Goal: Task Accomplishment & Management: Manage account settings

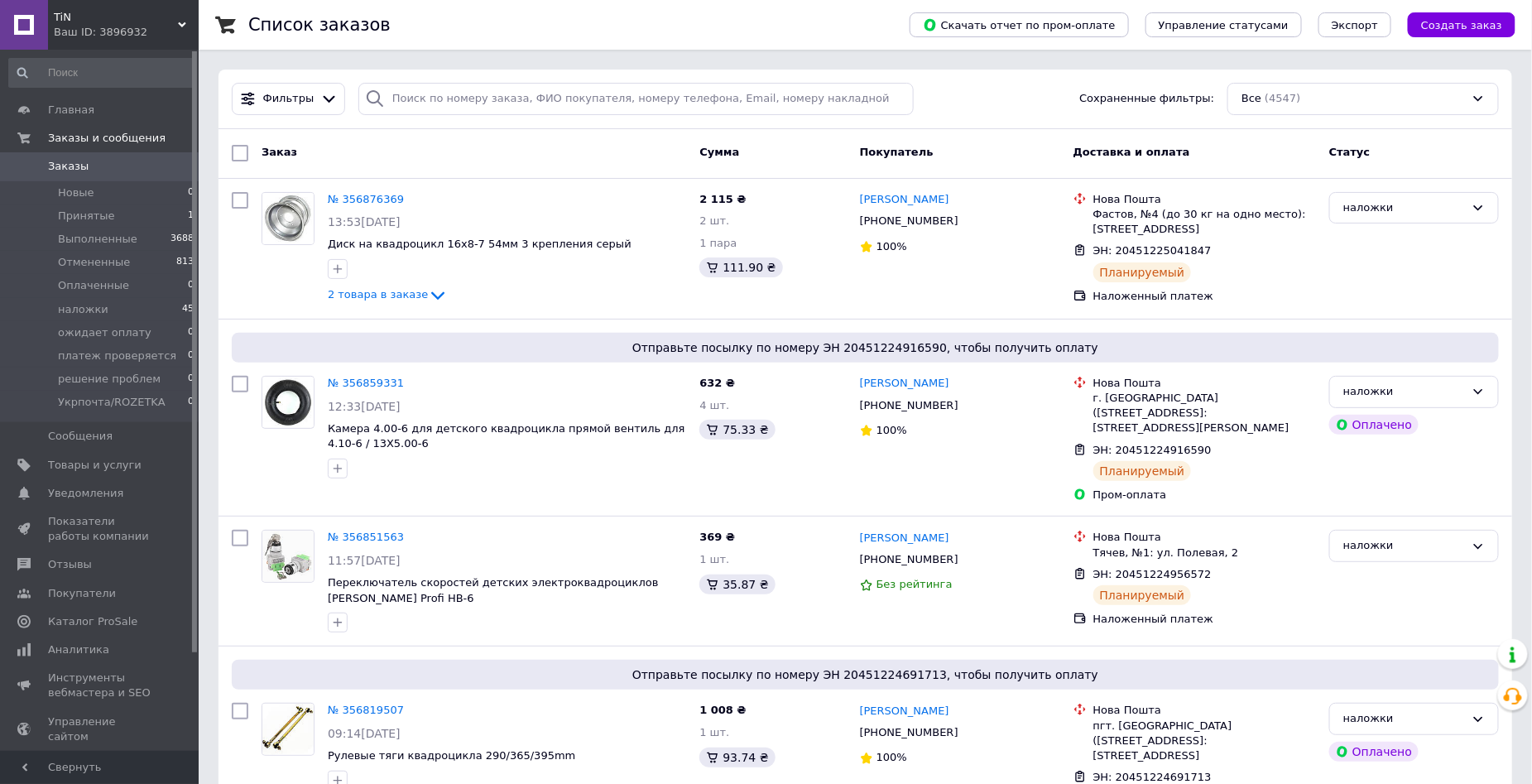
click at [126, 164] on span "Заказы" at bounding box center [100, 166] width 105 height 15
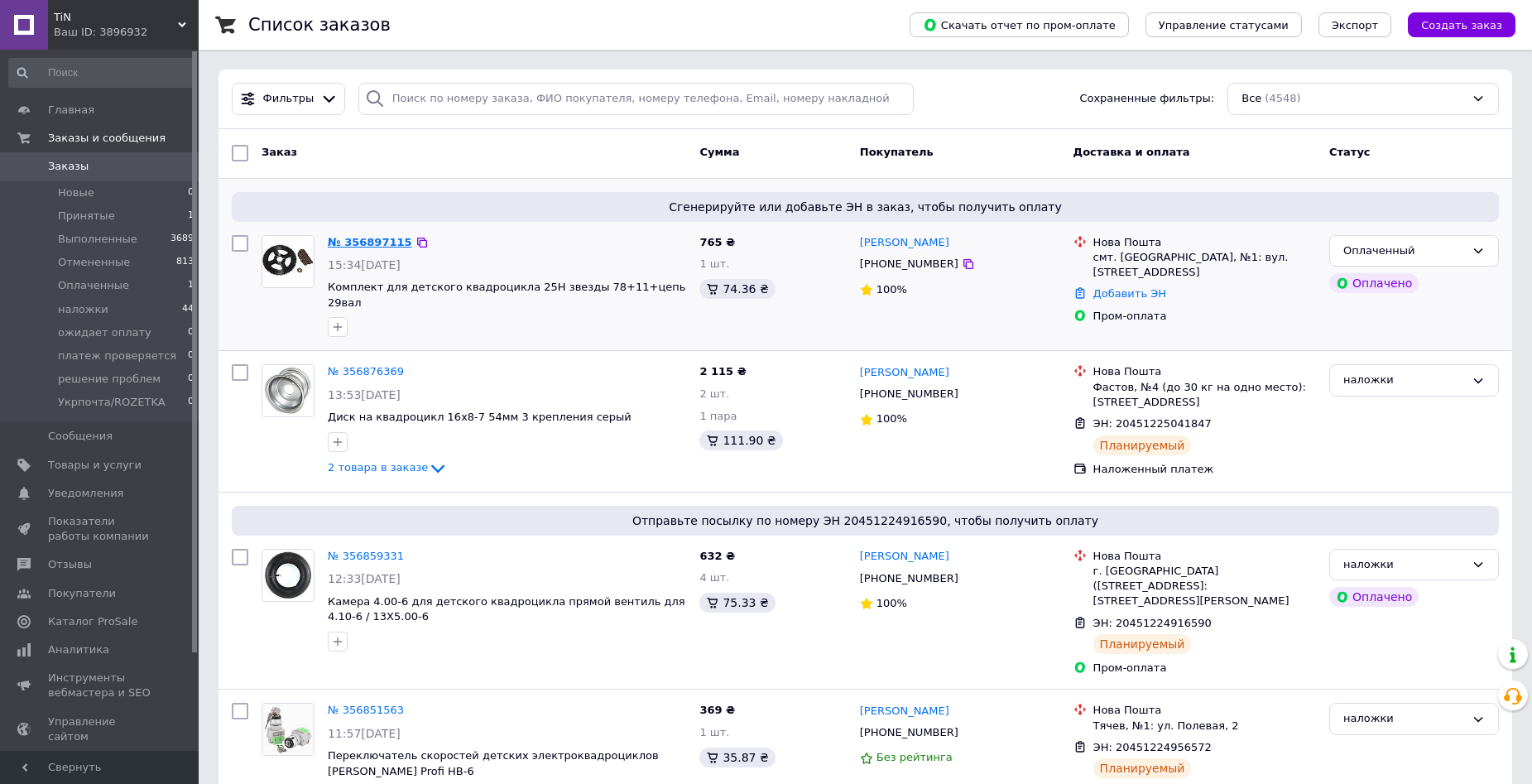
click at [378, 242] on link "№ 356897115" at bounding box center [370, 242] width 84 height 13
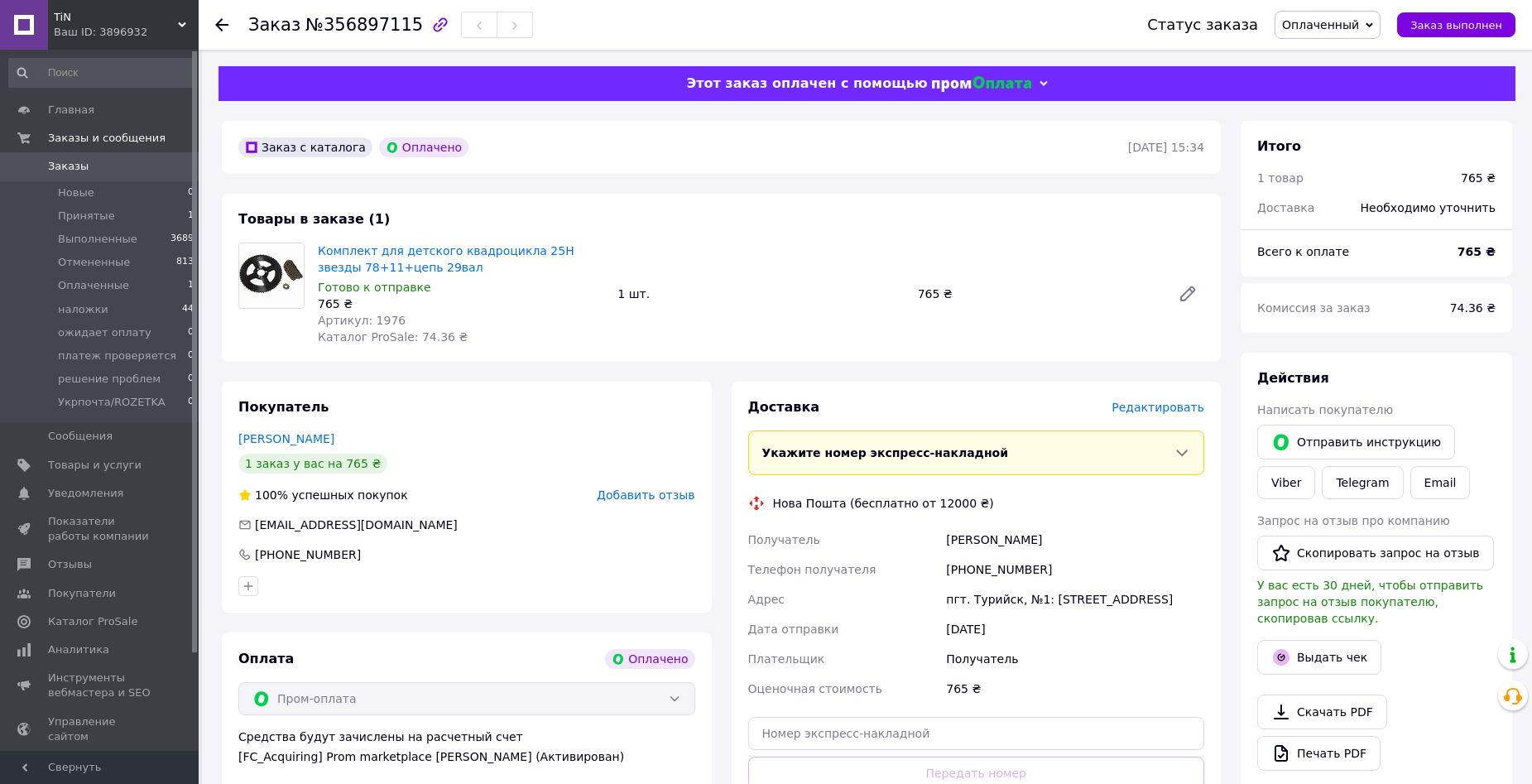
click at [1335, 27] on span "Оплаченный" at bounding box center [1321, 25] width 77 height 13
click at [1345, 63] on li "Принят" at bounding box center [1343, 58] width 135 height 25
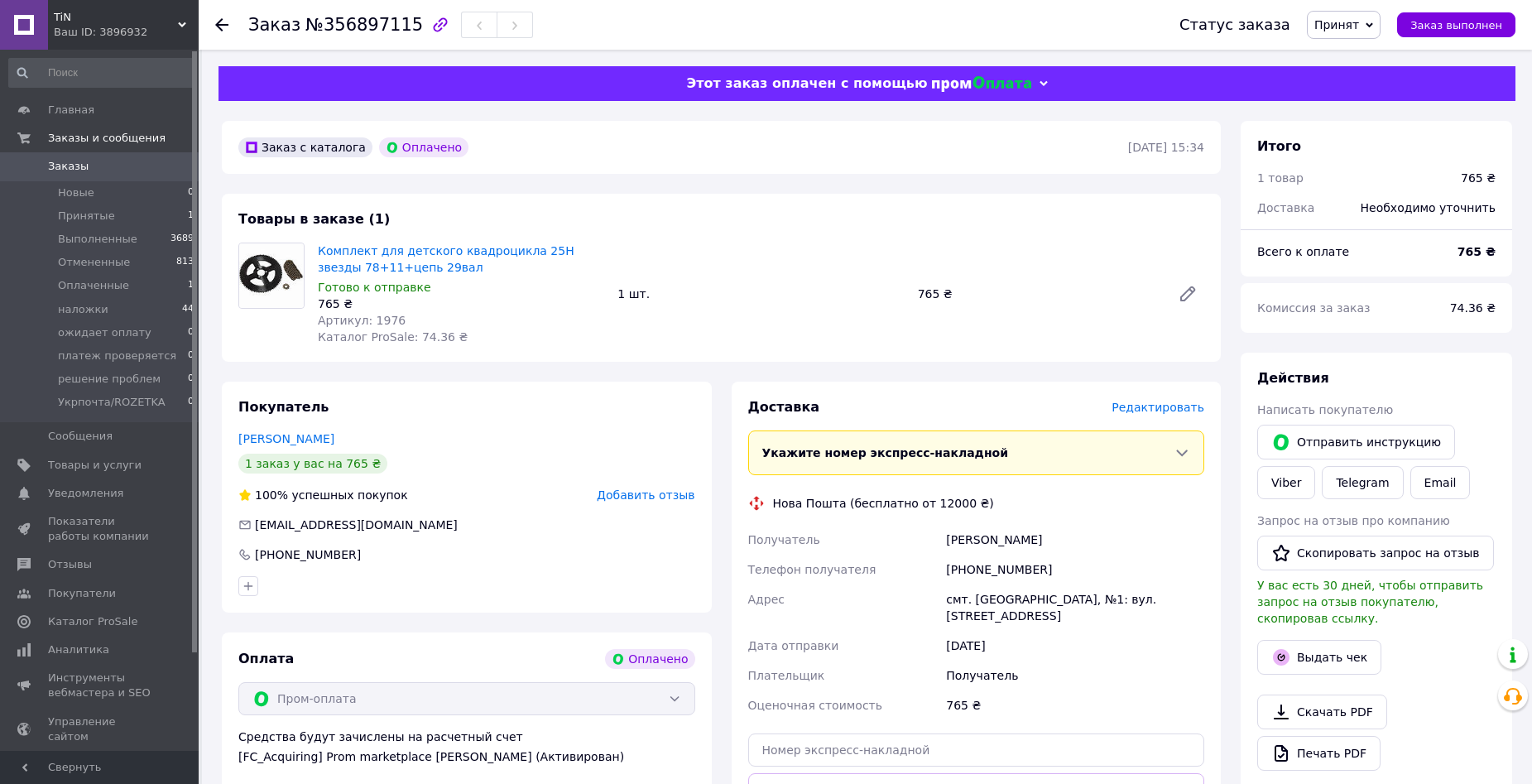
click at [76, 156] on link "Заказы 0" at bounding box center [102, 166] width 204 height 28
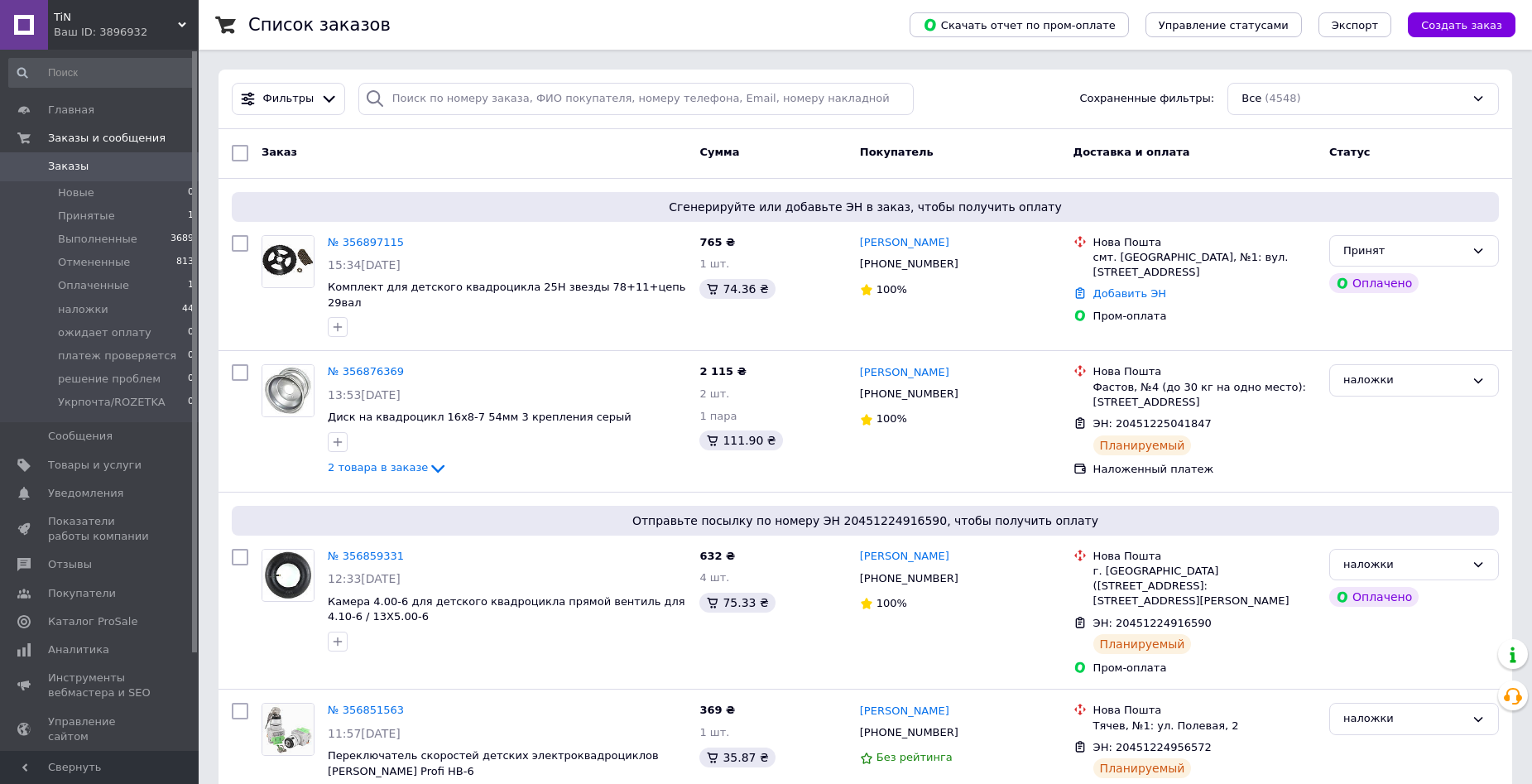
click at [56, 157] on link "Заказы 0" at bounding box center [102, 166] width 204 height 28
click at [350, 237] on link "№ 356897115" at bounding box center [365, 242] width 76 height 13
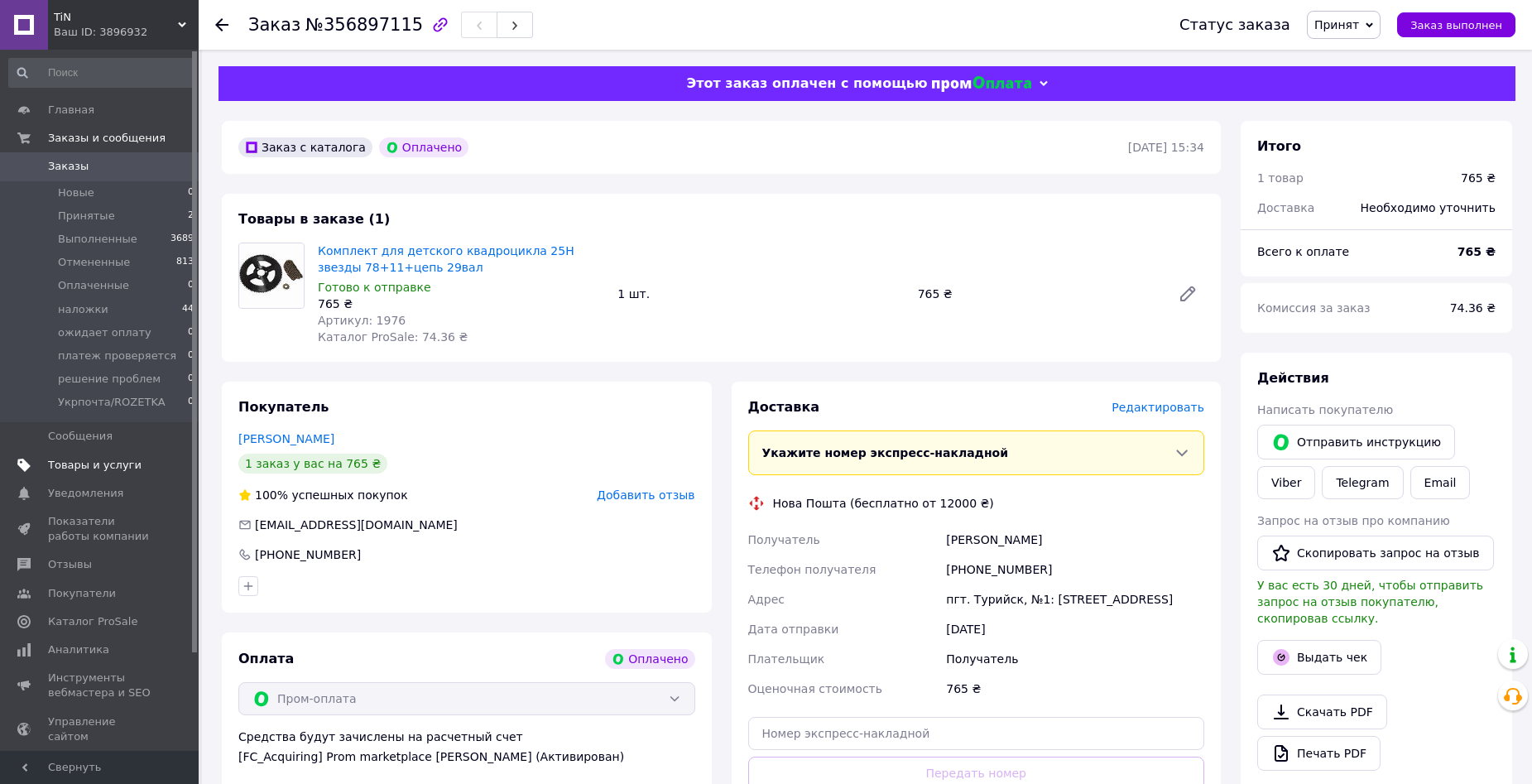
click at [92, 470] on span "Товары и услуги" at bounding box center [94, 465] width 94 height 15
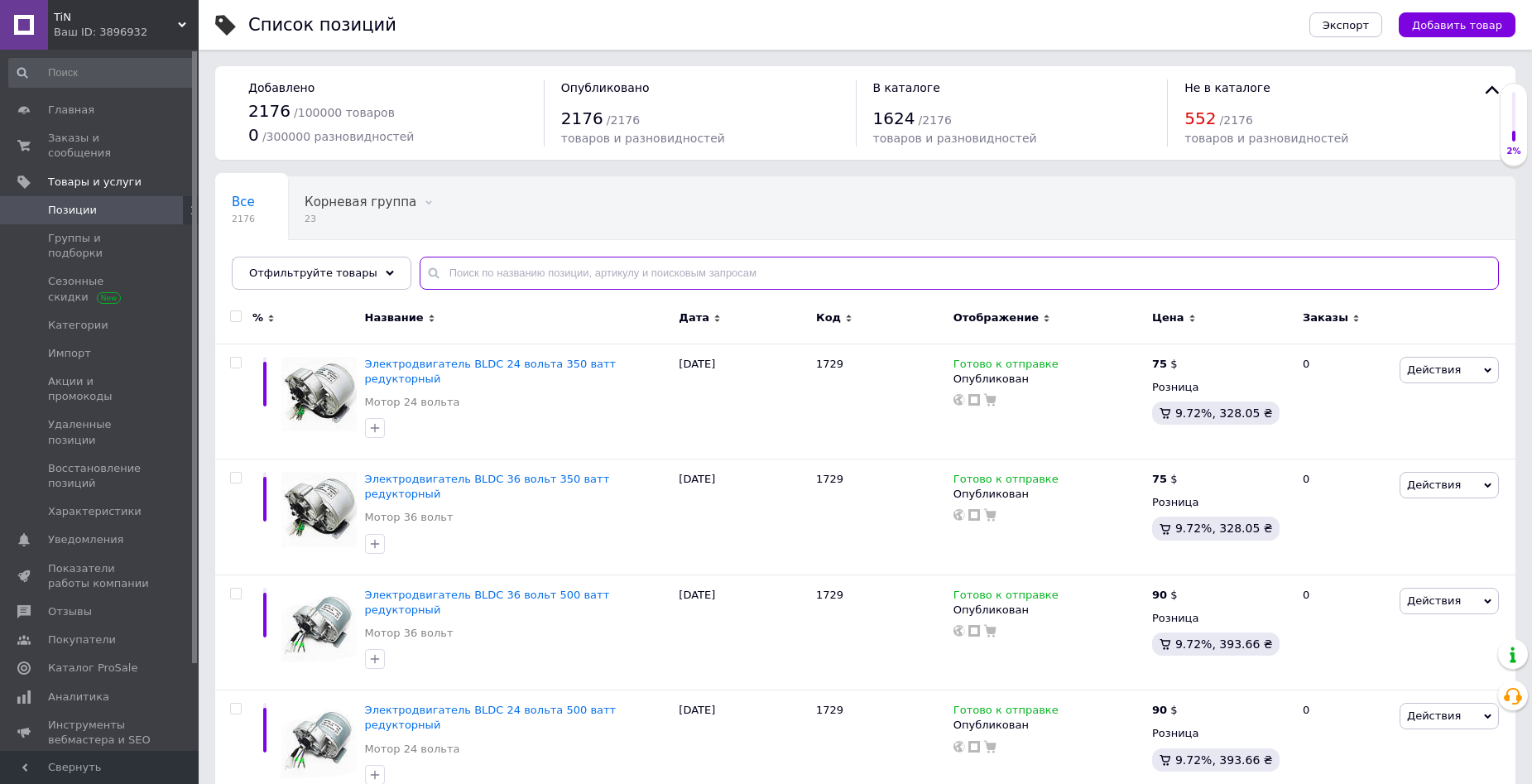
click at [529, 285] on input "text" at bounding box center [959, 273] width 1080 height 33
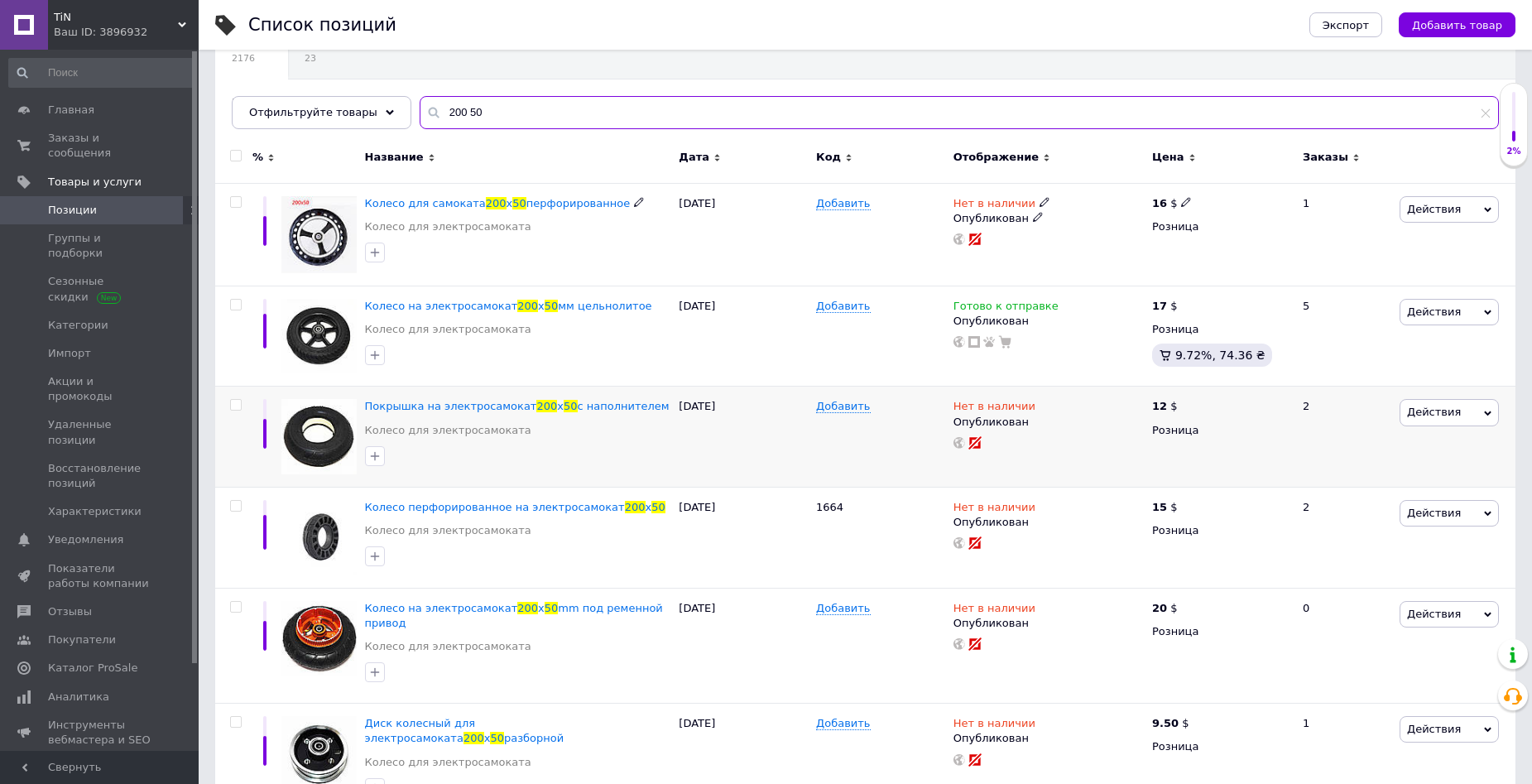
scroll to position [165, 0]
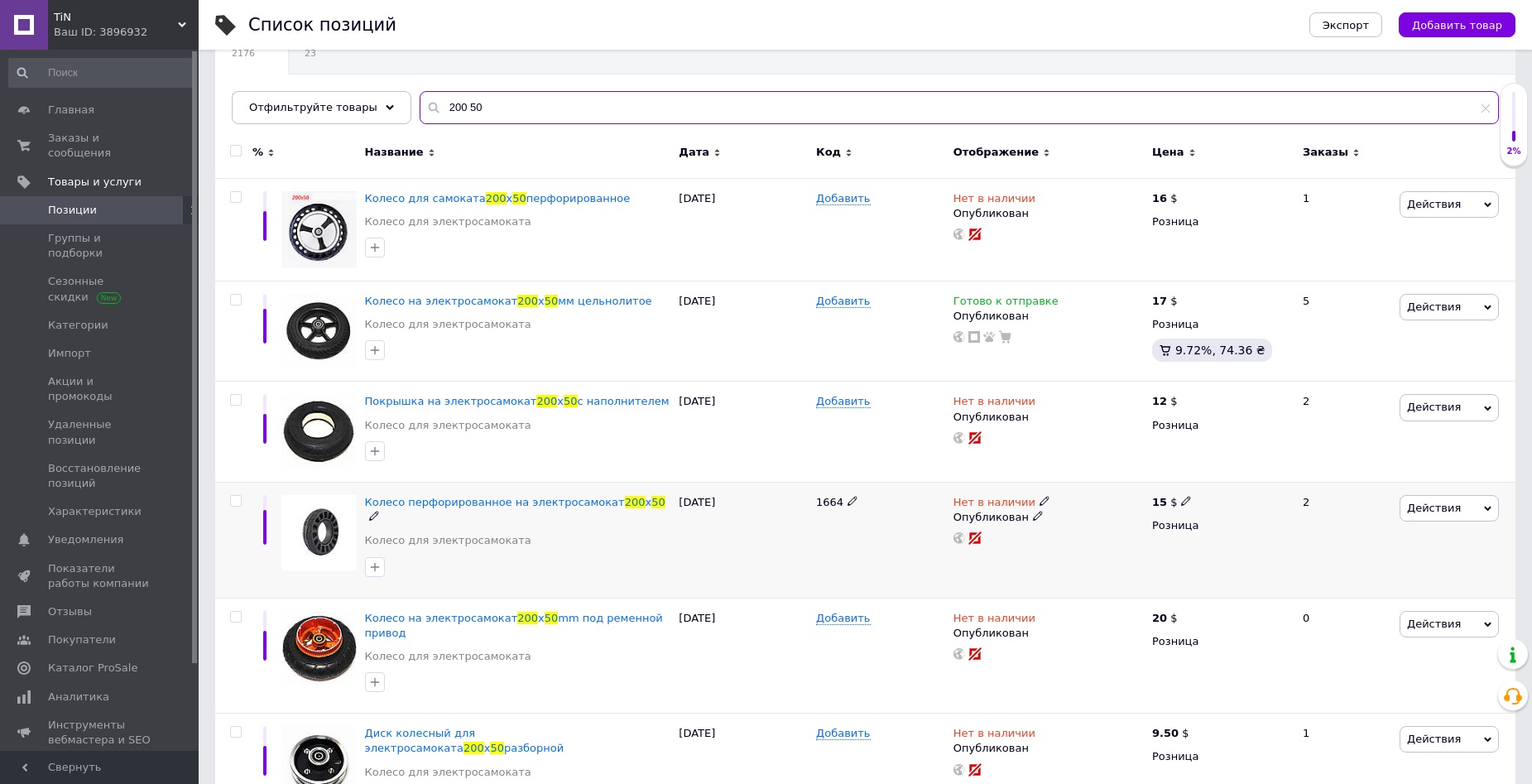
type input "200 50"
click at [1039, 504] on icon at bounding box center [1044, 501] width 10 height 10
click at [1076, 561] on li "Готово к отправке" at bounding box center [1134, 561] width 157 height 23
click at [867, 562] on div "1664" at bounding box center [881, 540] width 137 height 116
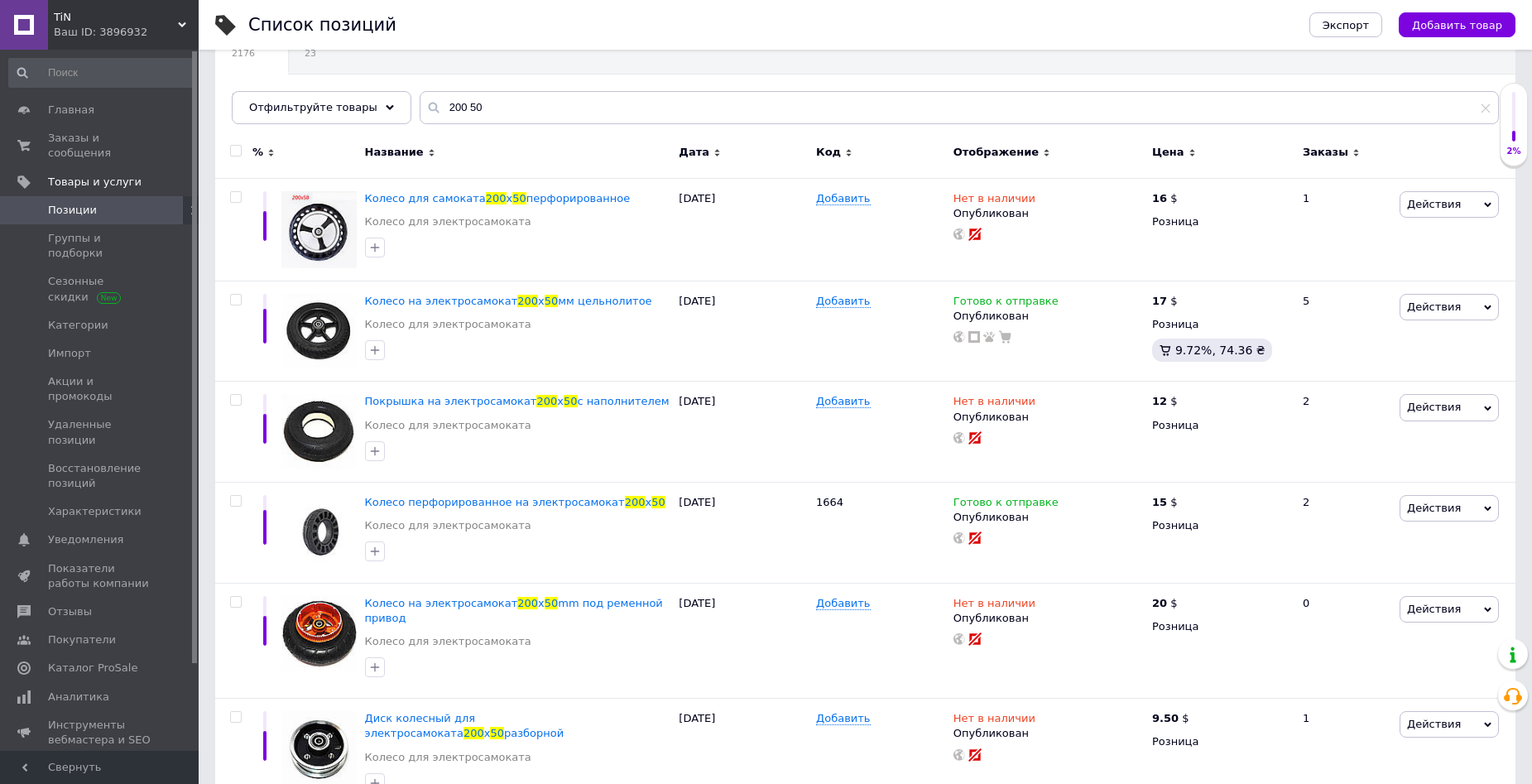
click at [1201, 84] on div "Все 2176 Корневая группа 23 Удалить Редактировать Нет в наличии 526 Удалить Ред…" at bounding box center [865, 75] width 1300 height 136
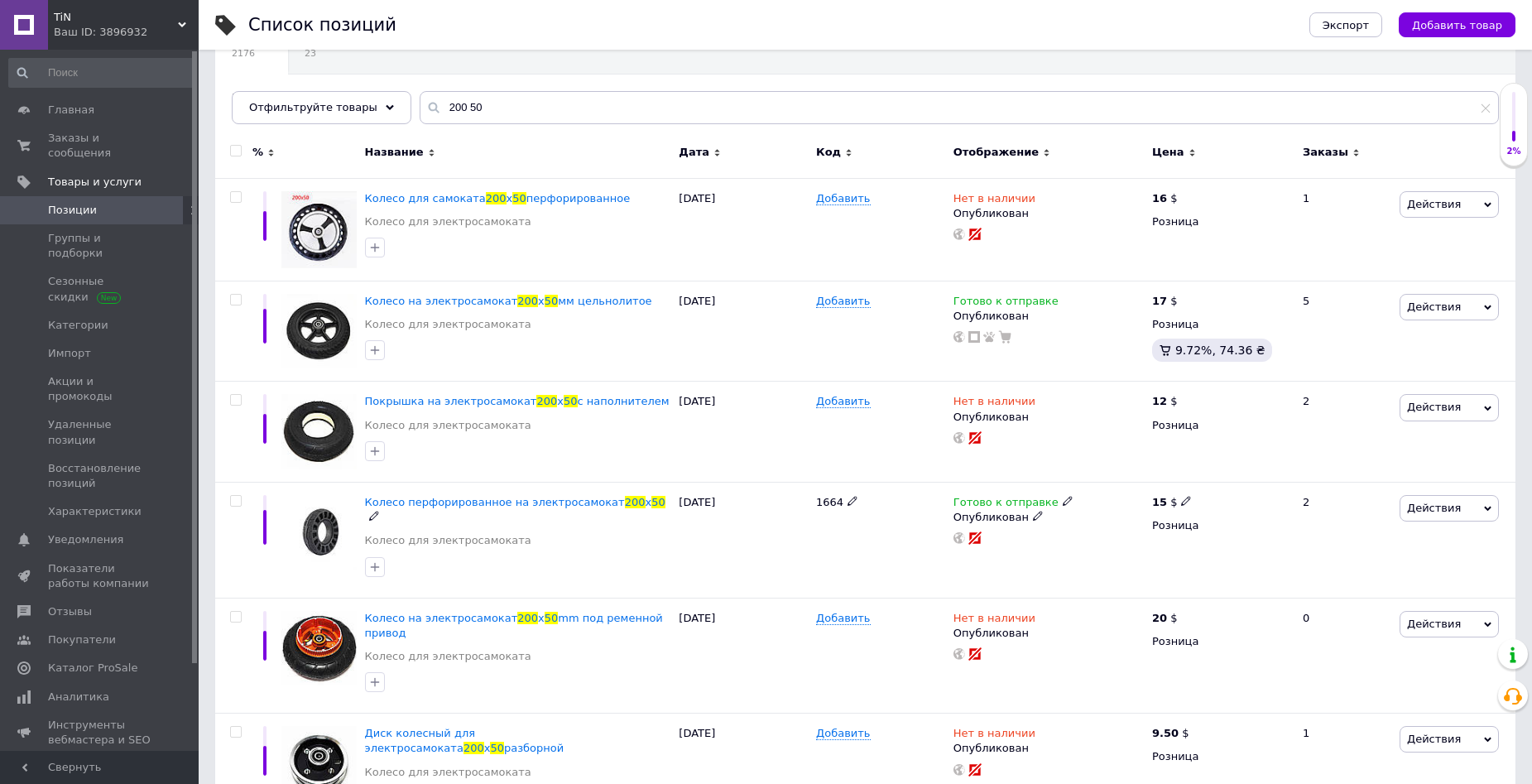
click at [1045, 505] on div "Готово к отправке" at bounding box center [1014, 502] width 120 height 15
click at [1234, 451] on div "Наличие" at bounding box center [1177, 453] width 207 height 15
click at [1167, 537] on input at bounding box center [1137, 545] width 125 height 33
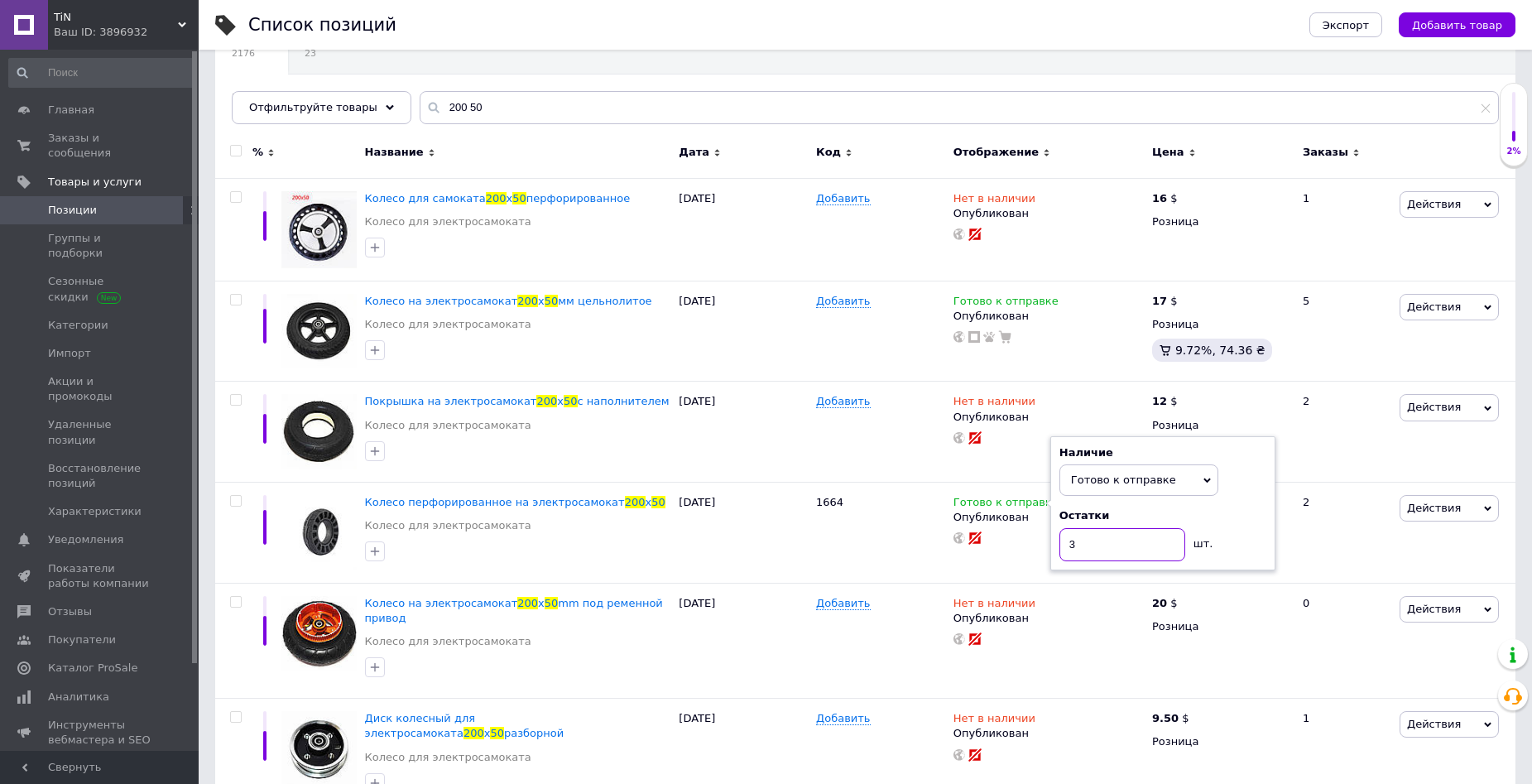
type input "3"
click at [583, 84] on div "Все 2176 Корневая группа 23 Удалить Редактировать Нет в наличии 526 Удалить Ред…" at bounding box center [865, 75] width 1300 height 136
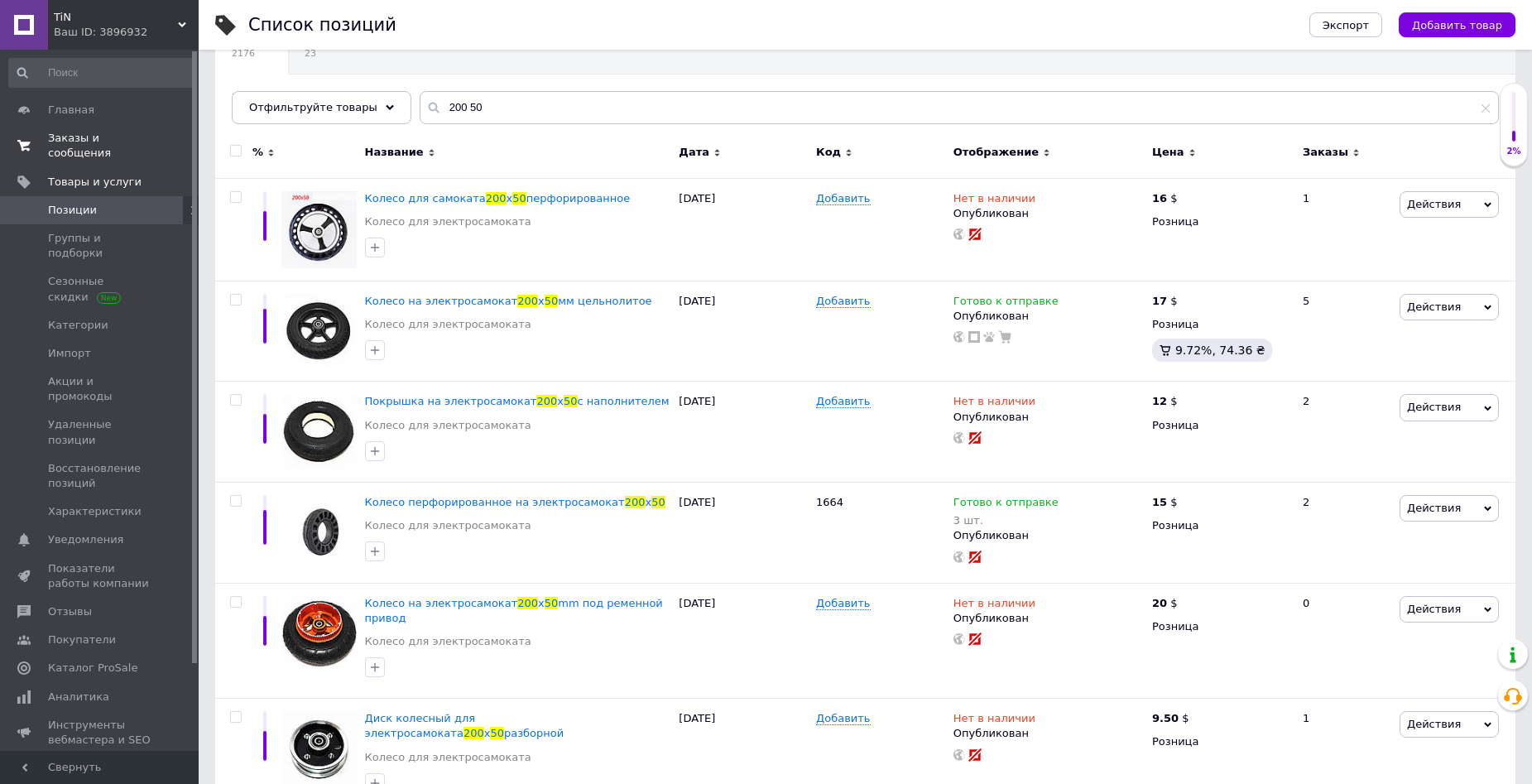
click at [109, 141] on span "Заказы и сообщения" at bounding box center [100, 145] width 105 height 30
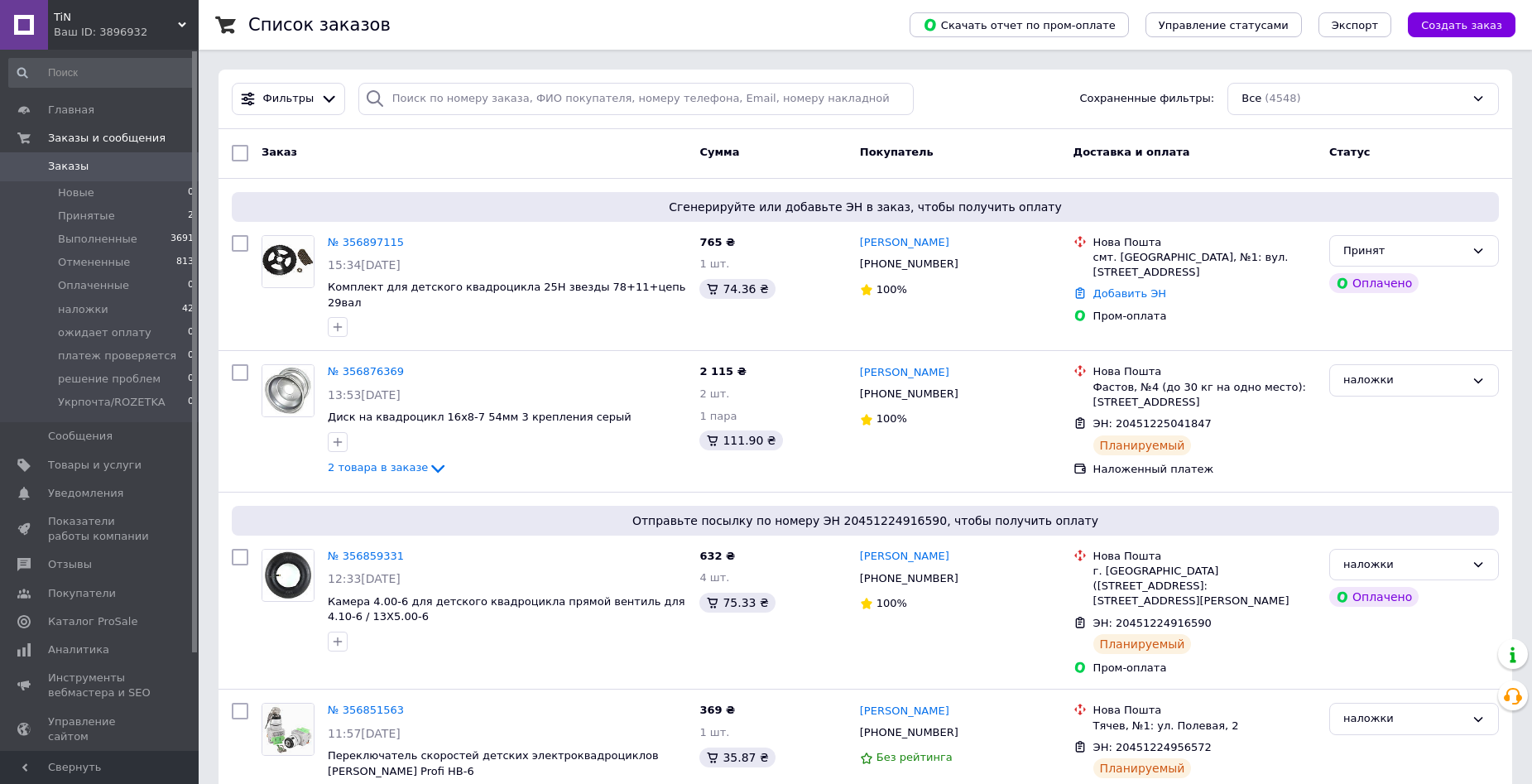
click at [65, 170] on span "Заказы" at bounding box center [68, 166] width 41 height 15
click at [32, 157] on link "Заказы 0" at bounding box center [102, 166] width 204 height 28
click at [50, 168] on span "Заказы" at bounding box center [68, 166] width 41 height 15
click at [115, 169] on span "Заказы" at bounding box center [100, 166] width 105 height 15
click at [74, 170] on span "Заказы" at bounding box center [68, 166] width 41 height 15
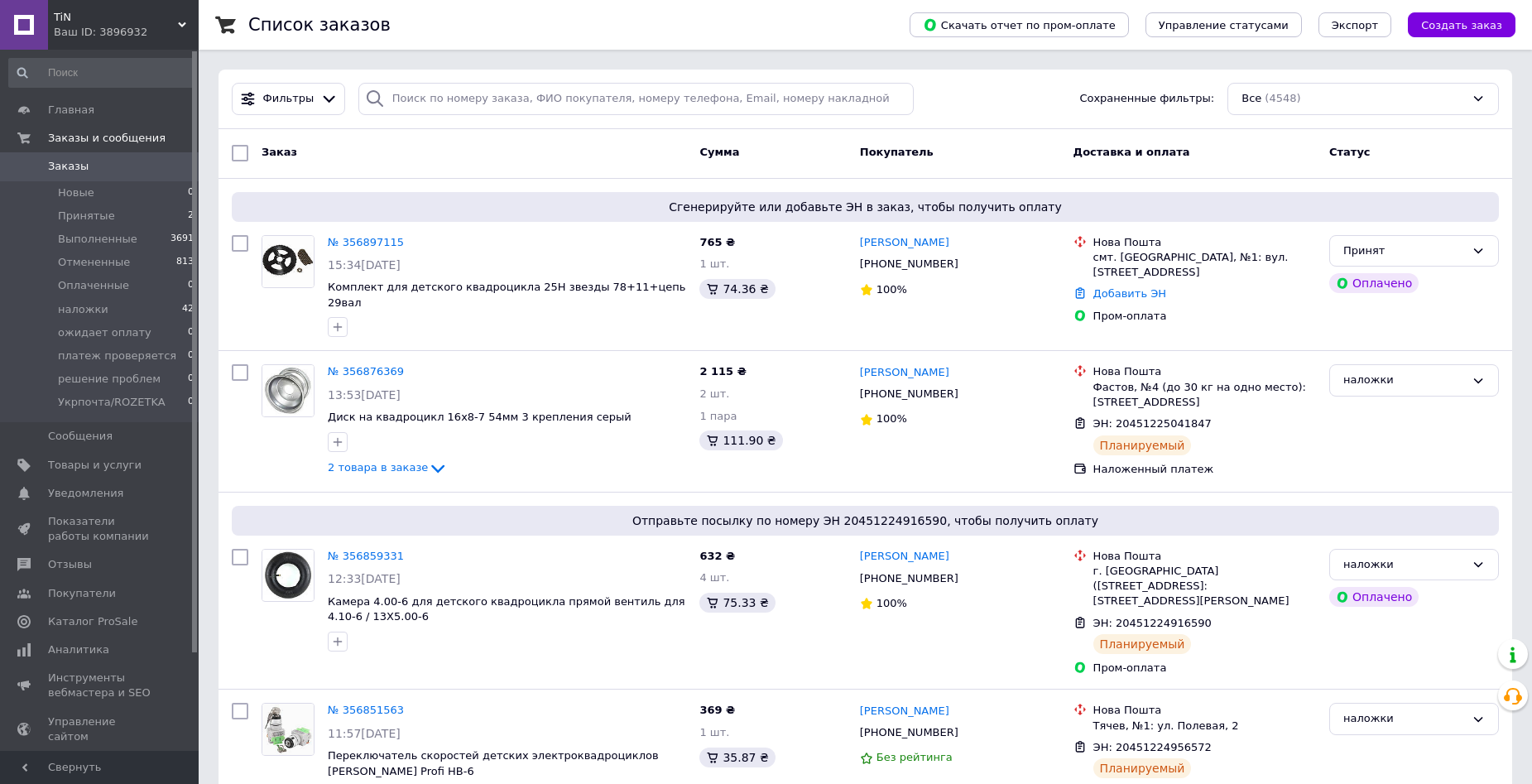
click at [74, 170] on span "Заказы" at bounding box center [68, 166] width 41 height 15
click at [119, 163] on span "Заказы" at bounding box center [100, 166] width 105 height 15
click at [92, 163] on span "Заказы" at bounding box center [100, 166] width 105 height 15
click at [120, 461] on span "Товары и услуги" at bounding box center [94, 465] width 94 height 15
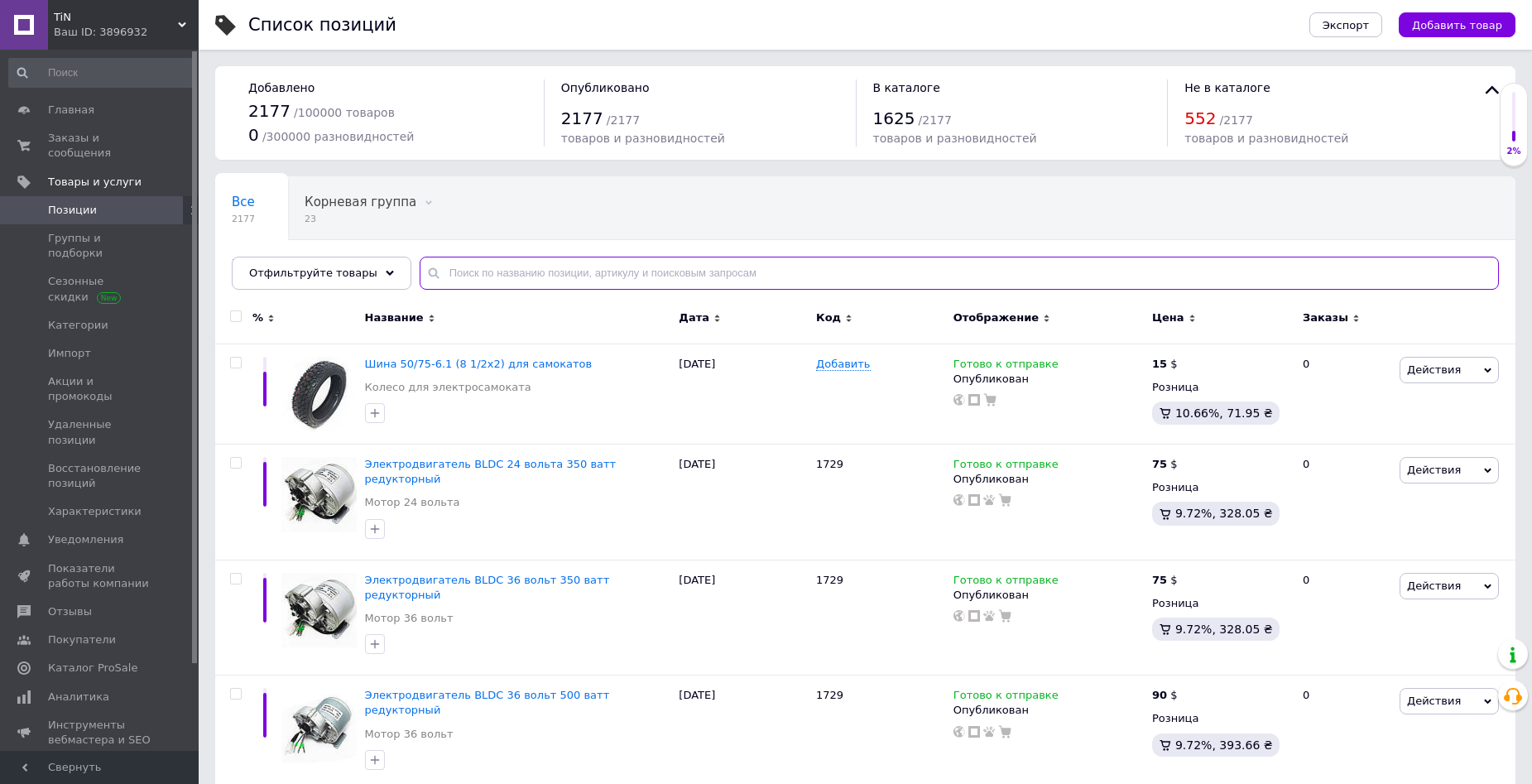
click at [514, 268] on input "text" at bounding box center [959, 273] width 1080 height 33
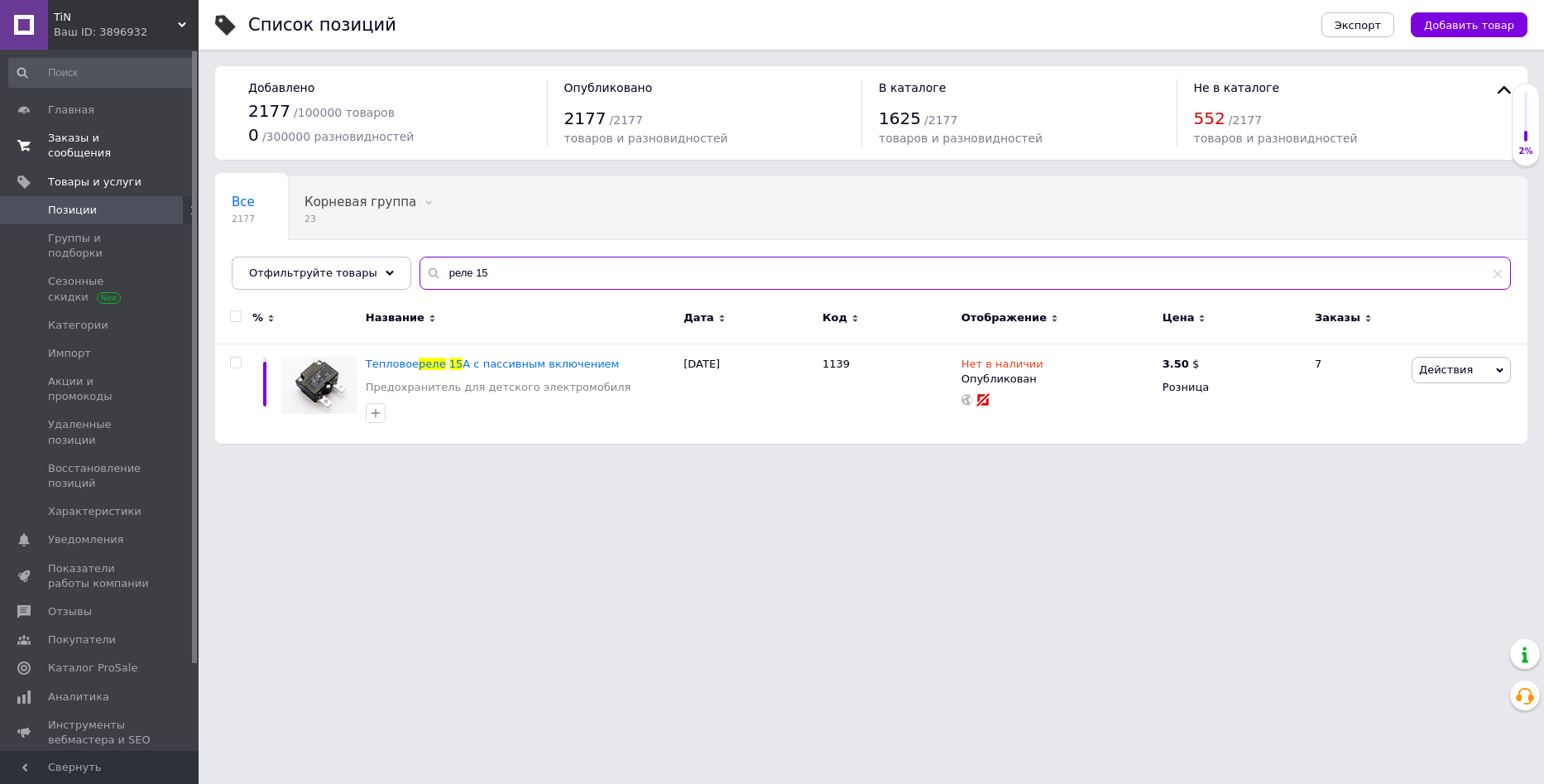
type input "реле 15"
click at [75, 138] on span "Заказы и сообщения" at bounding box center [100, 145] width 105 height 30
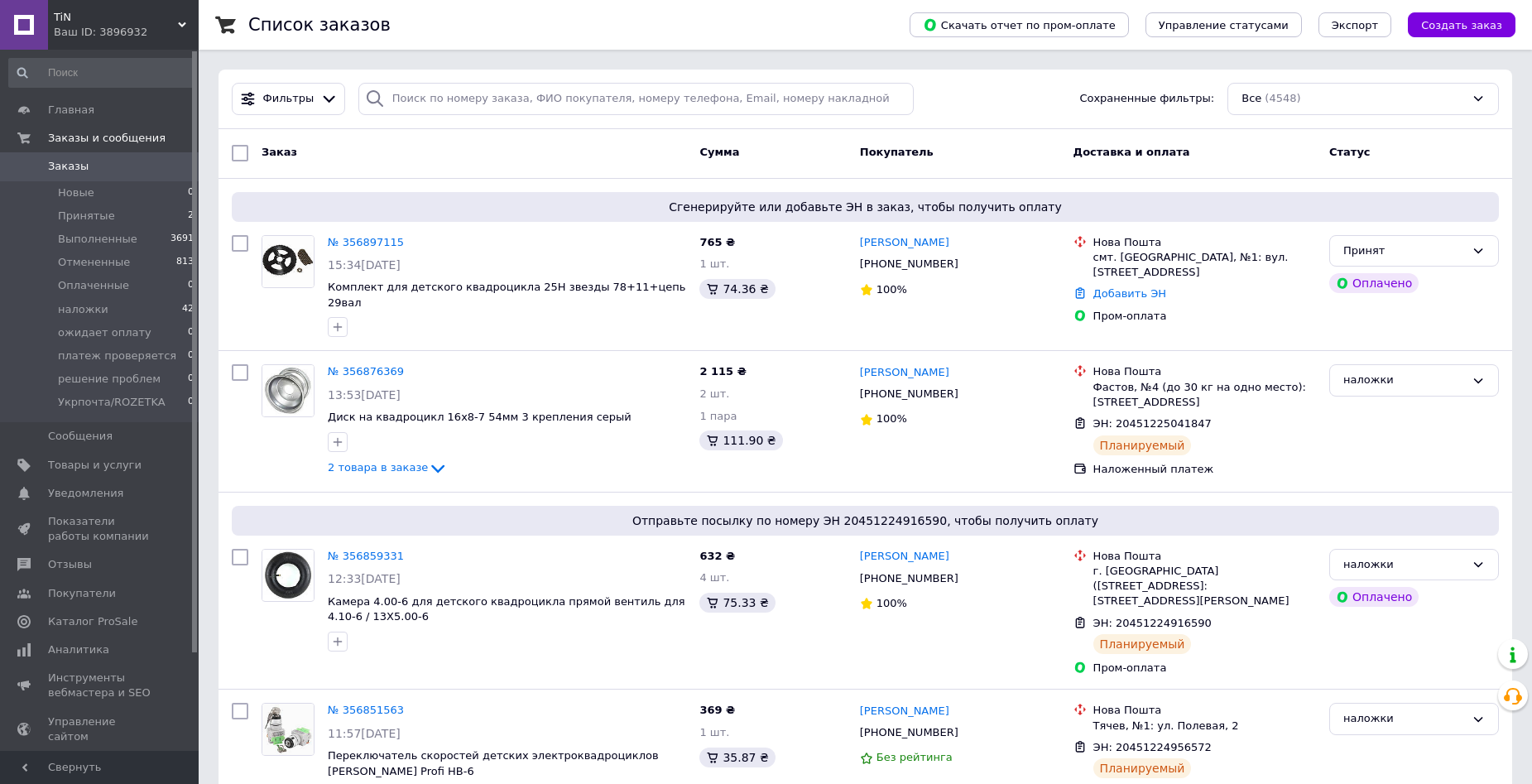
click at [165, 166] on span "0" at bounding box center [176, 166] width 45 height 15
click at [372, 242] on link "№ 356897115" at bounding box center [365, 242] width 76 height 13
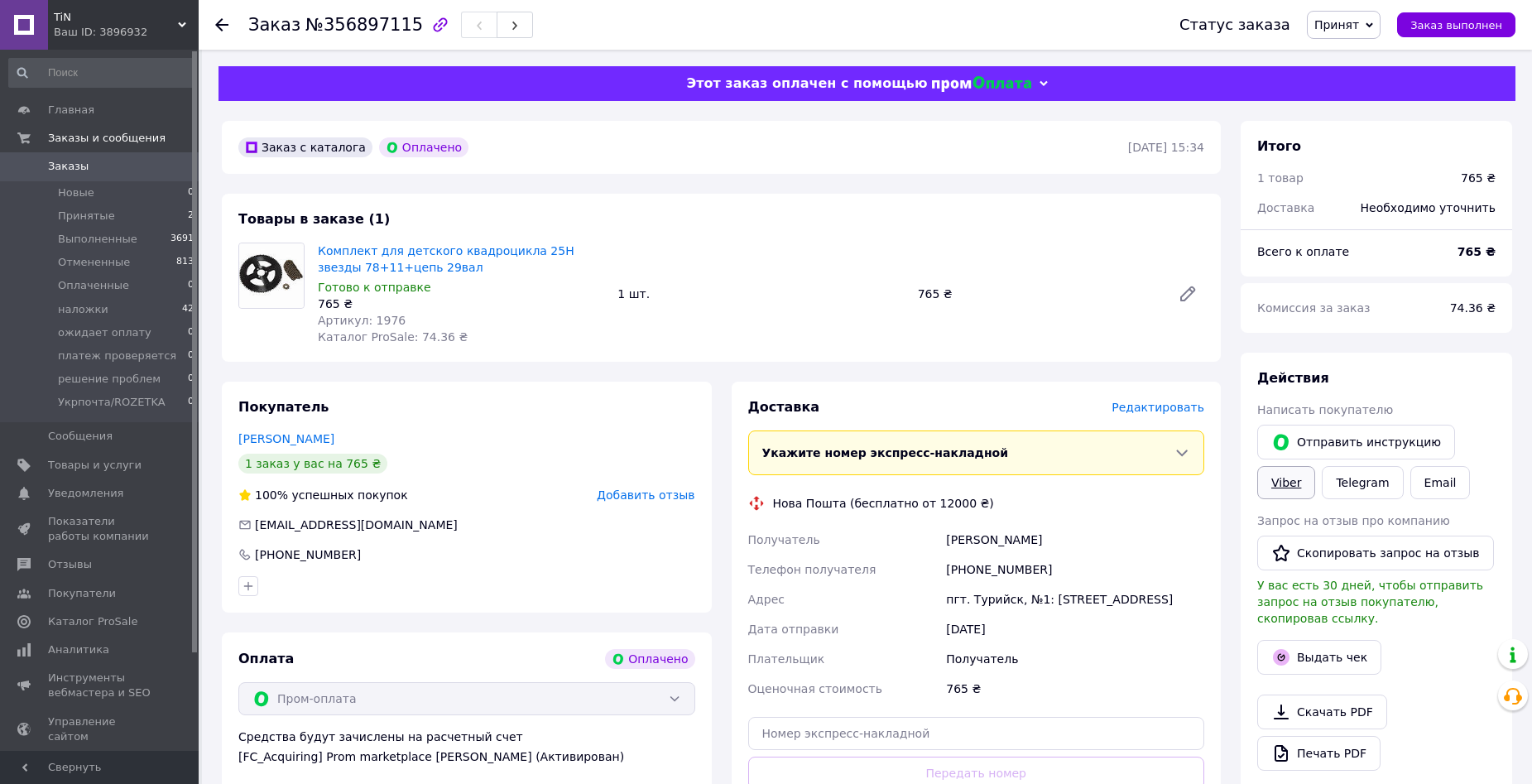
click at [1279, 486] on link "Viber" at bounding box center [1286, 482] width 58 height 33
click at [730, 761] on div "Доставка Редактировать Укажите номер экспресс-накладной Обязательно введите ном…" at bounding box center [977, 630] width 510 height 498
click at [477, 250] on link "Комплект для детского квадроцикла 25H звезды 78+11+цепь 29вал" at bounding box center [446, 259] width 257 height 30
click at [89, 171] on span "Заказы" at bounding box center [100, 166] width 105 height 15
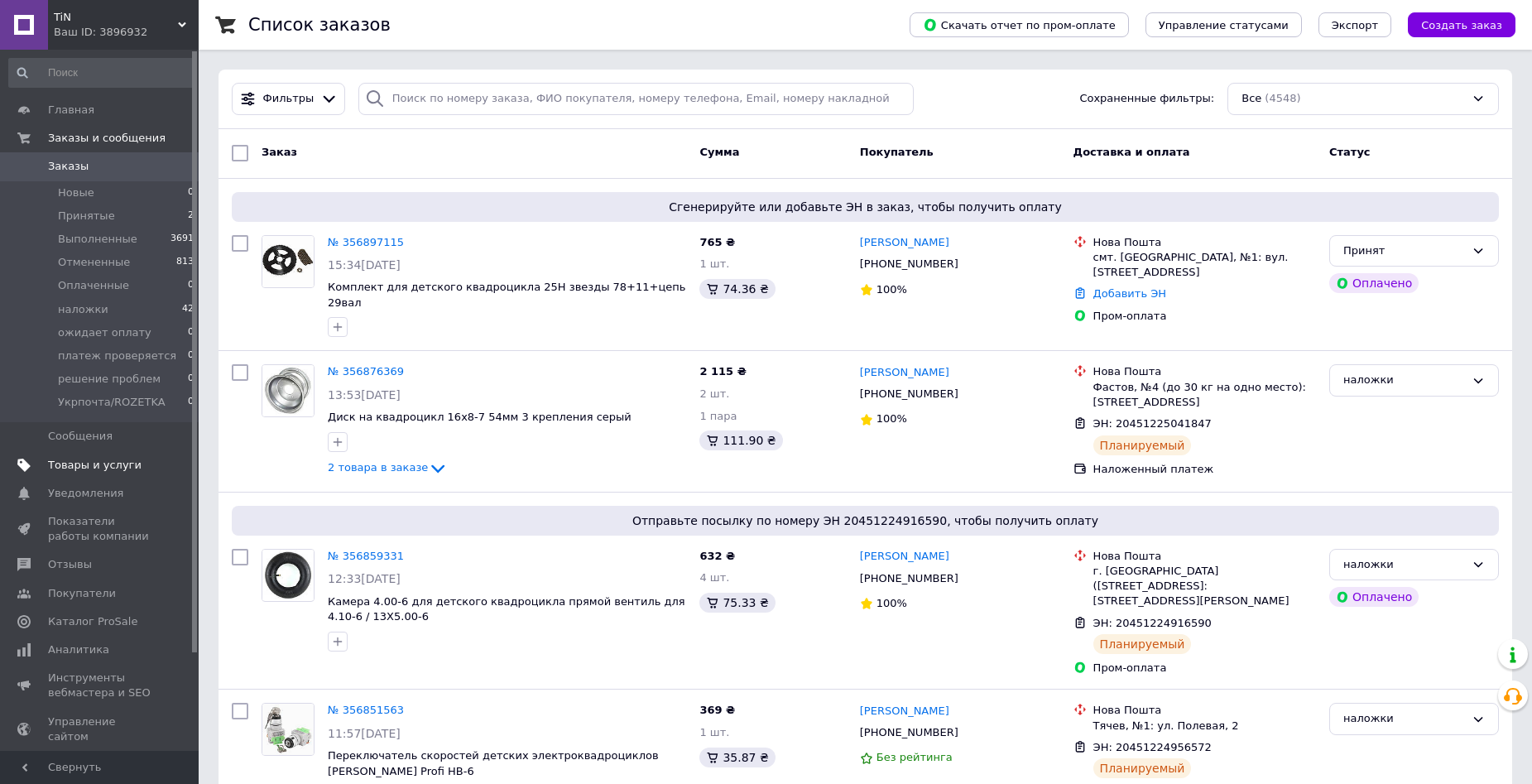
click at [124, 464] on span "Товары и услуги" at bounding box center [94, 465] width 94 height 15
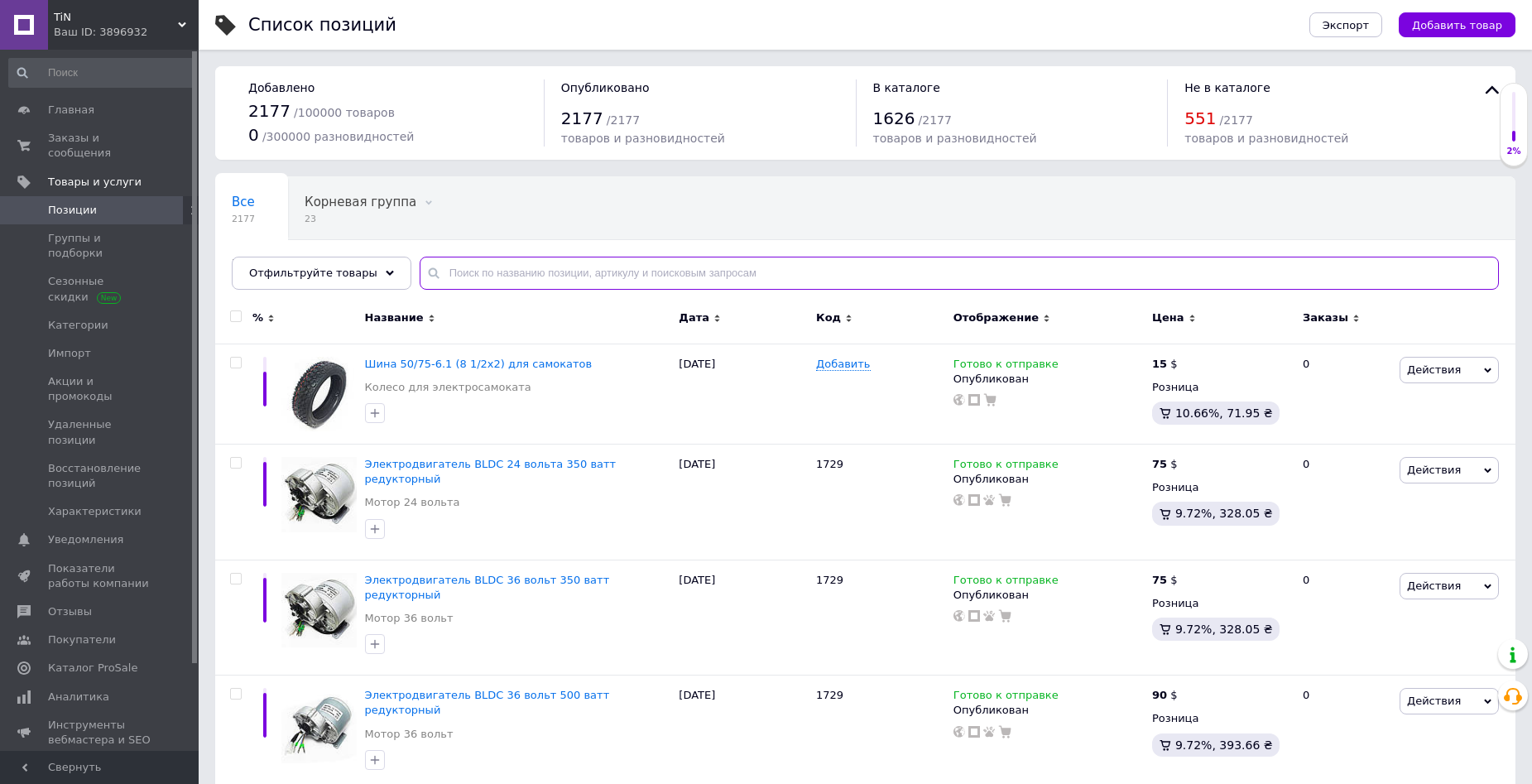
click at [580, 273] on input "text" at bounding box center [959, 273] width 1080 height 33
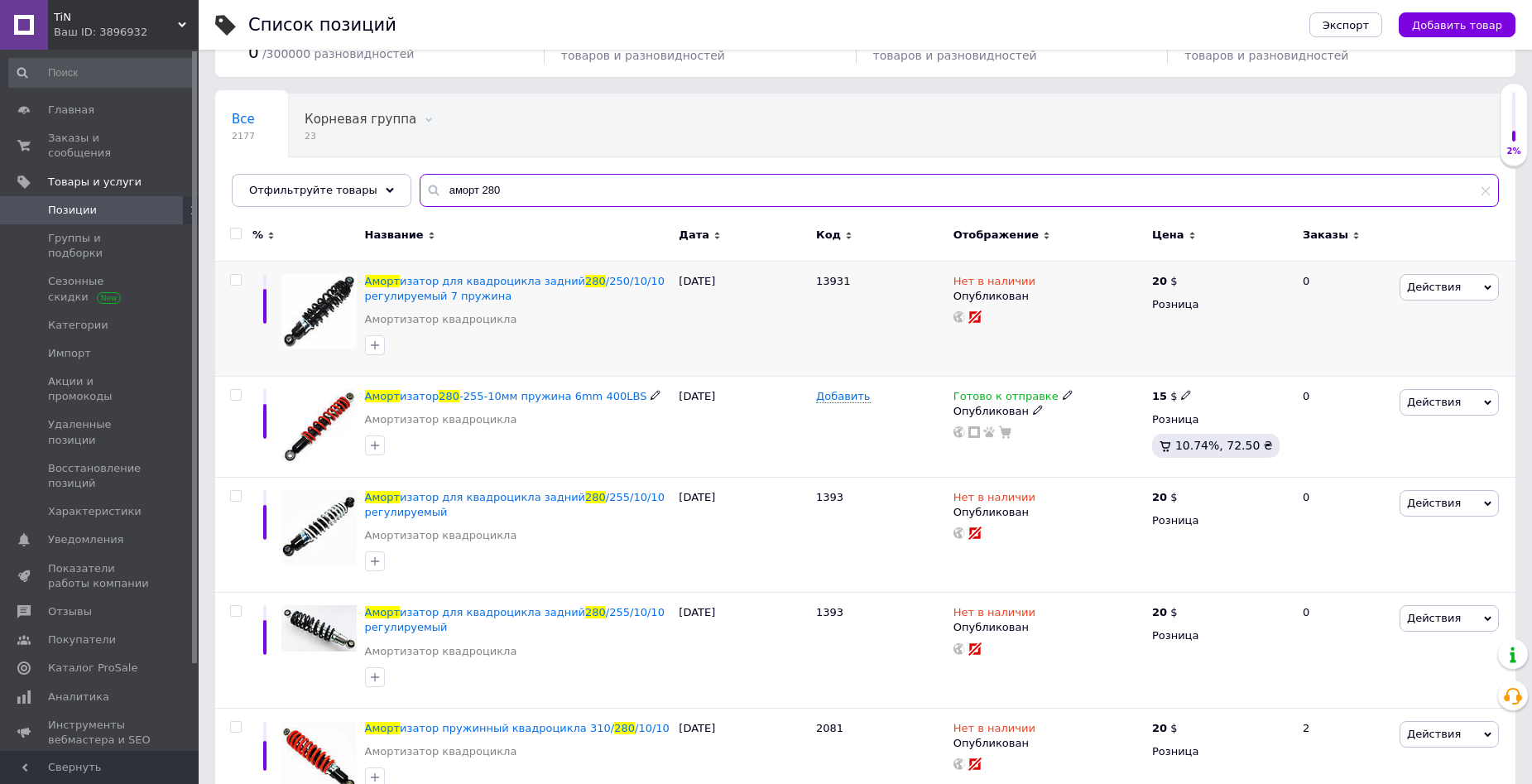
scroll to position [124, 0]
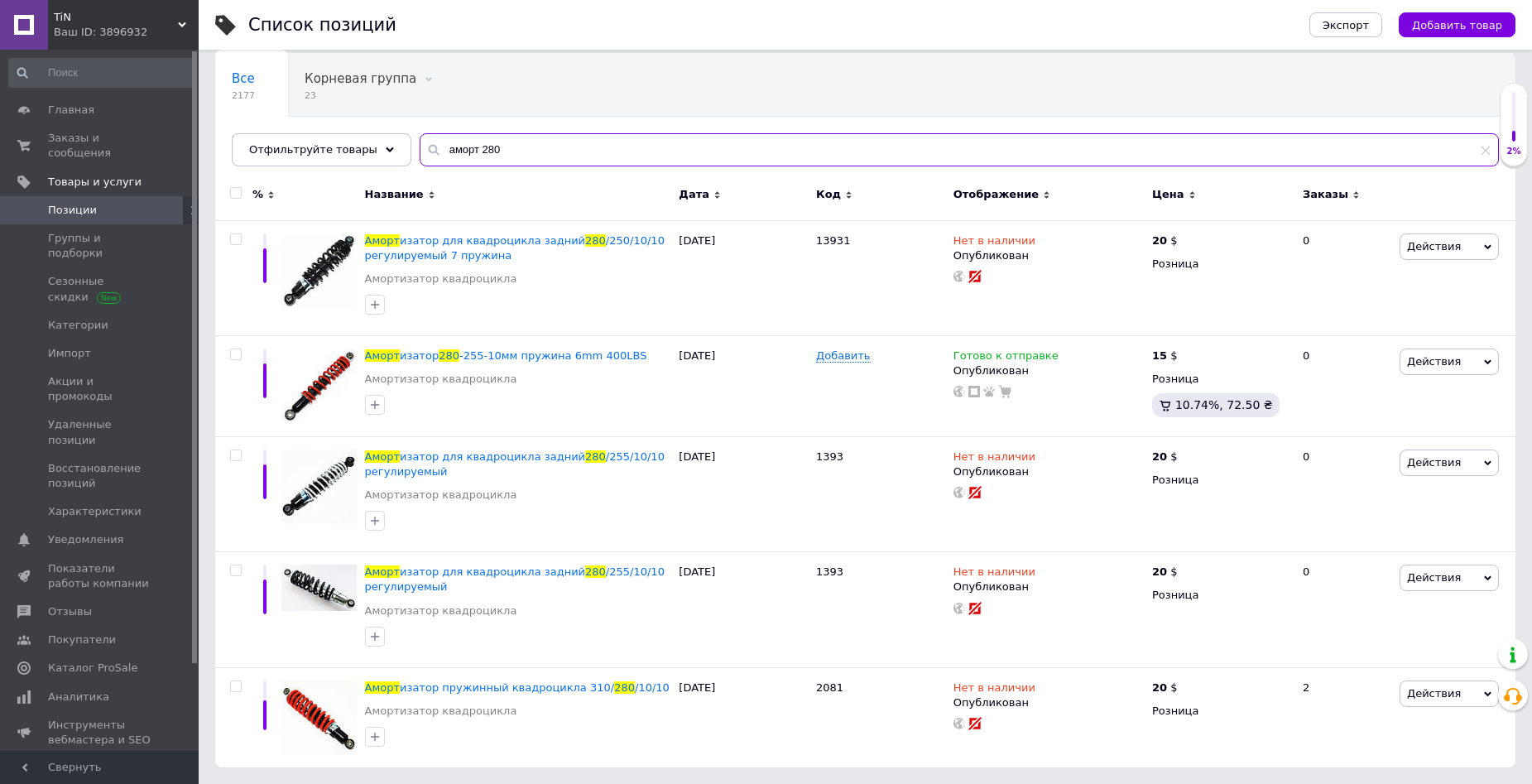
type input "аморт 280"
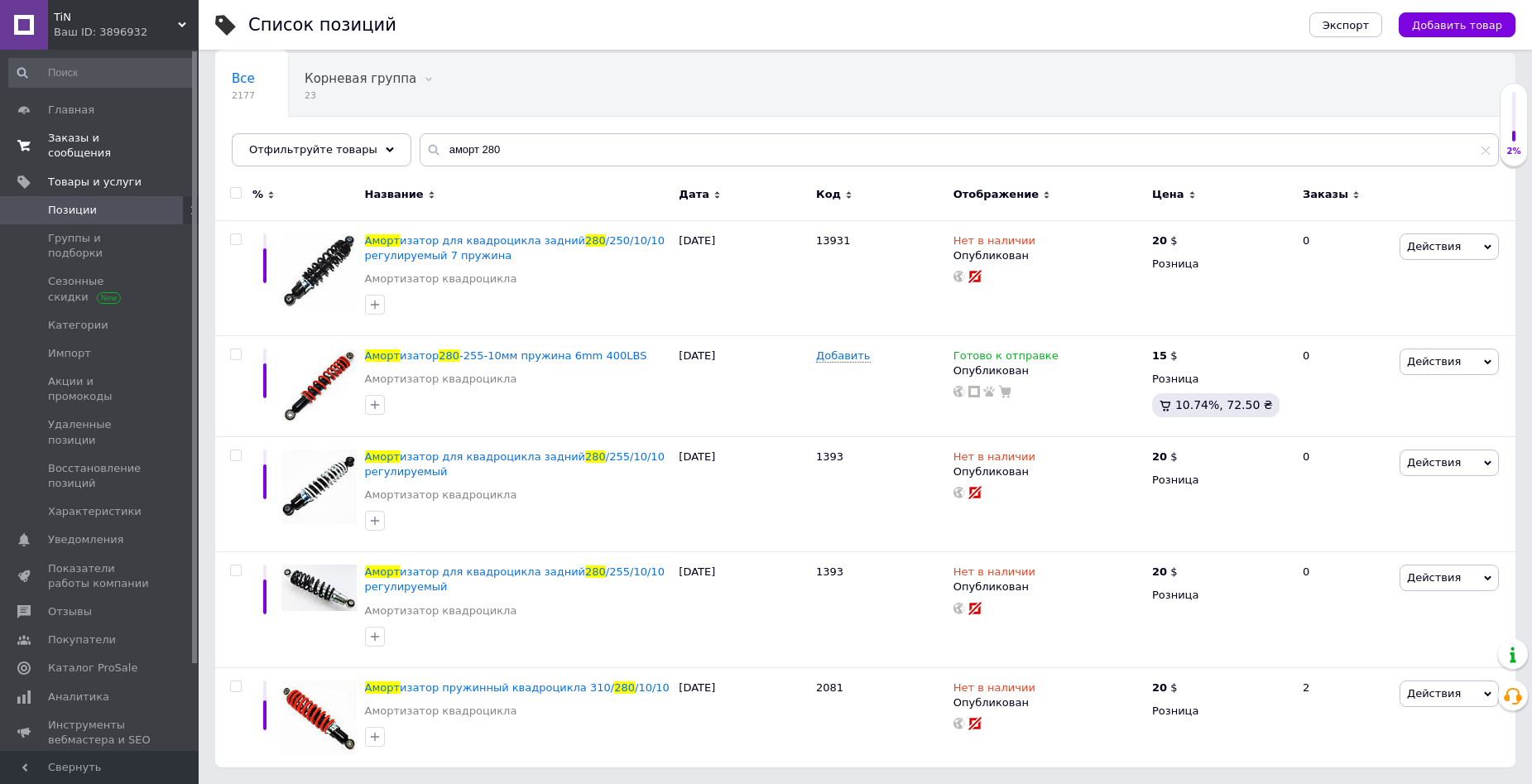
click at [124, 145] on span "Заказы и сообщения" at bounding box center [100, 145] width 105 height 30
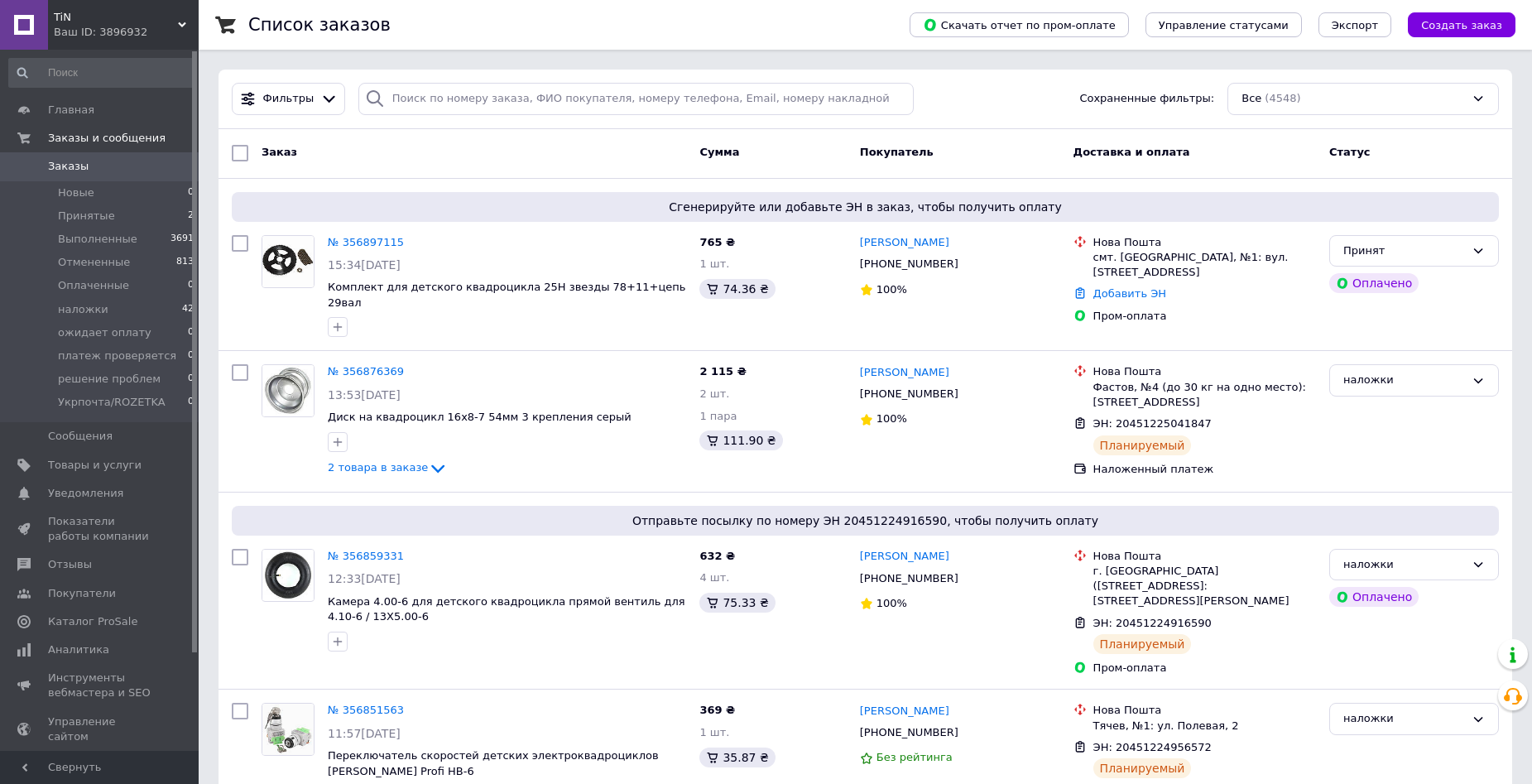
click at [44, 163] on span at bounding box center [23, 166] width 48 height 15
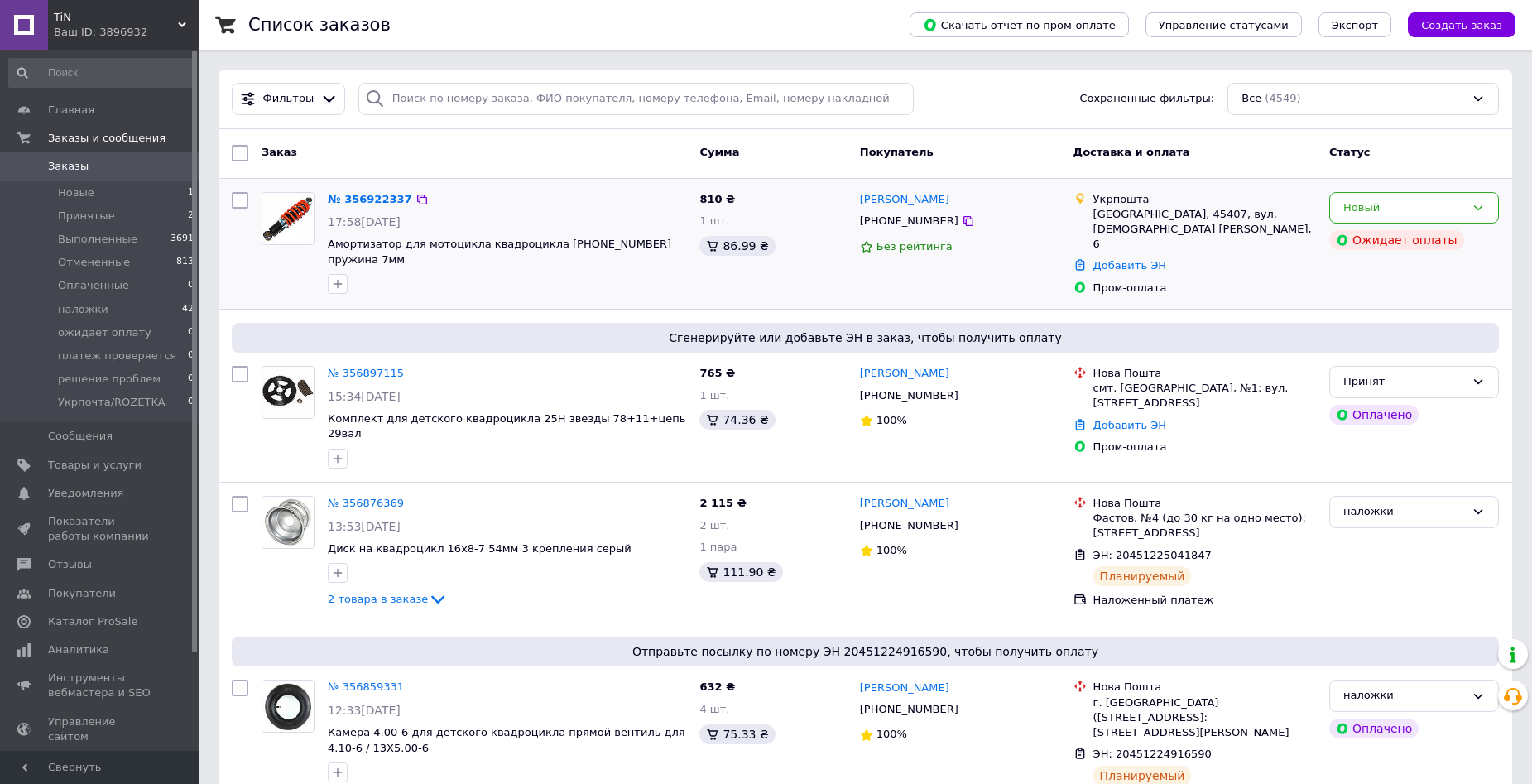
click at [373, 201] on link "№ 356922337" at bounding box center [370, 199] width 84 height 13
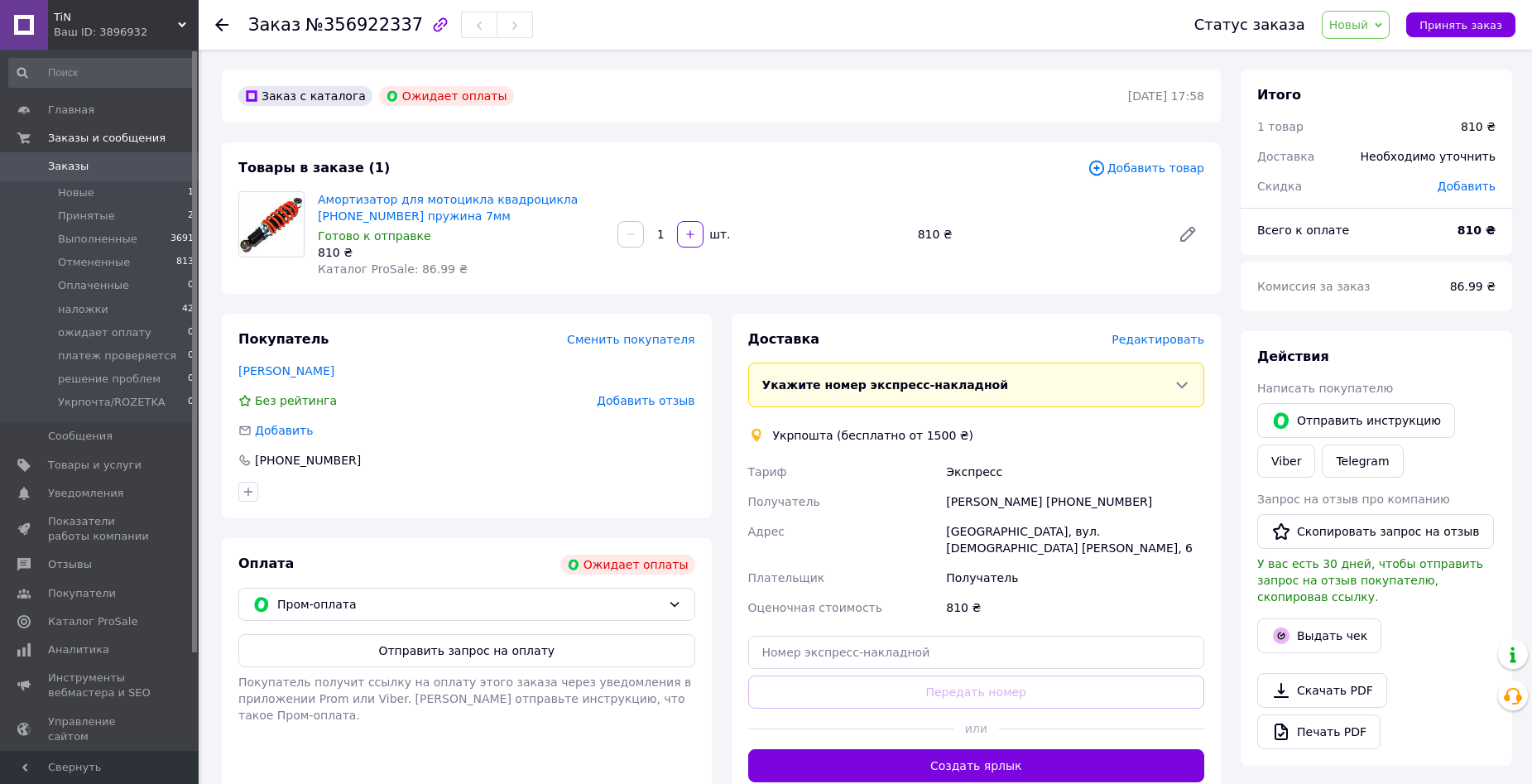
click at [104, 166] on span "Заказы" at bounding box center [100, 166] width 105 height 15
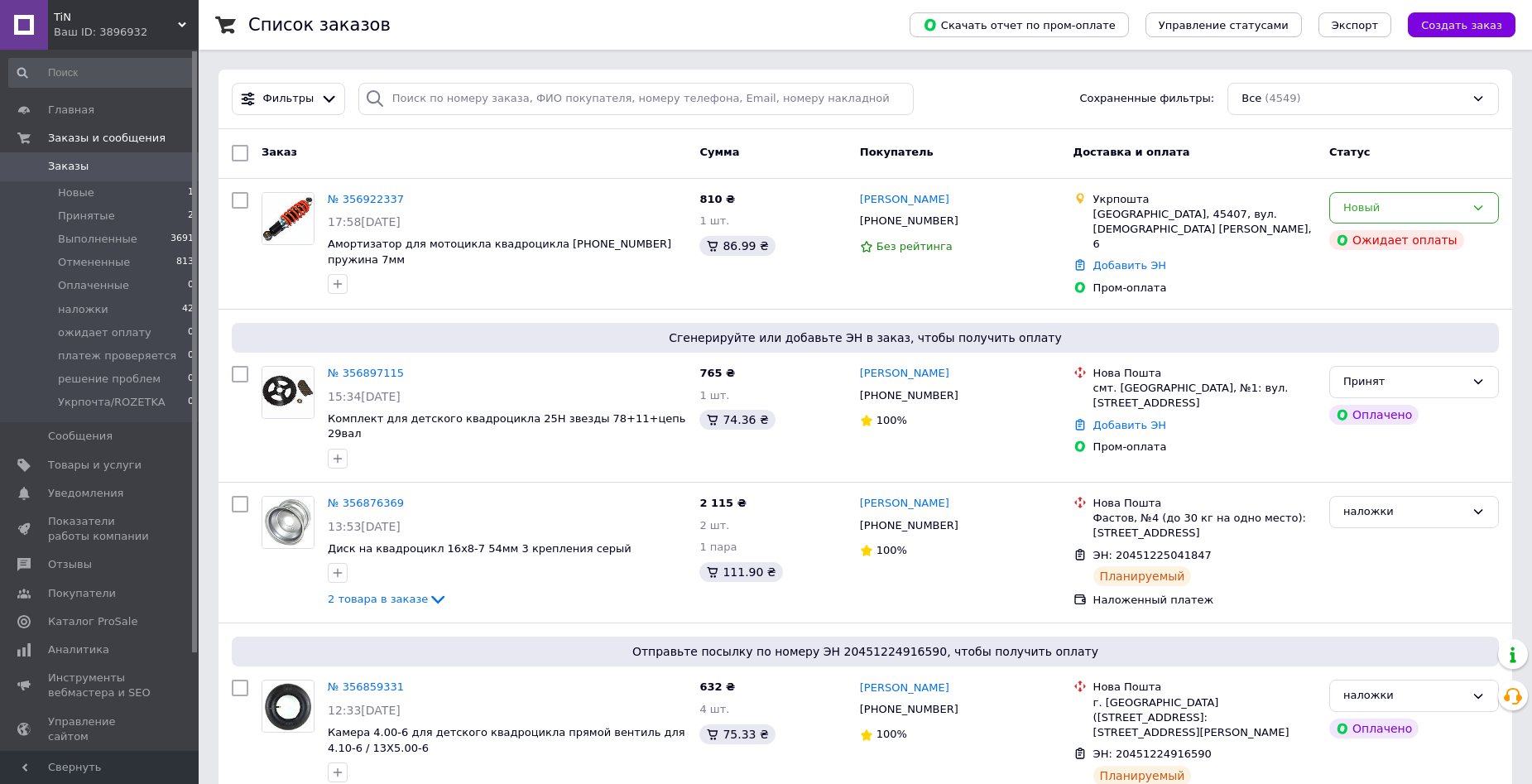
click at [104, 166] on span "Заказы" at bounding box center [100, 166] width 105 height 15
